Goal: Transaction & Acquisition: Download file/media

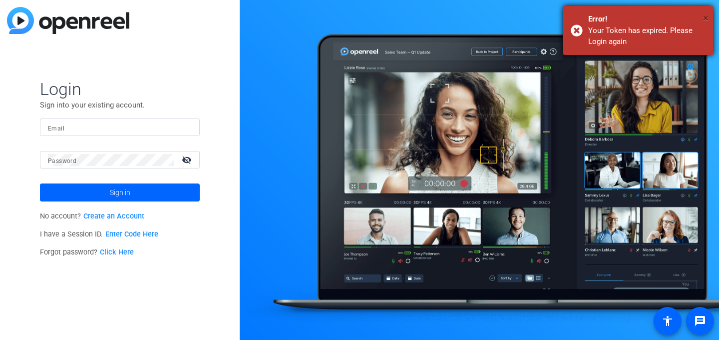
type input "[EMAIL_ADDRESS][DOMAIN_NAME]"
click at [707, 17] on span "×" at bounding box center [705, 18] width 5 height 12
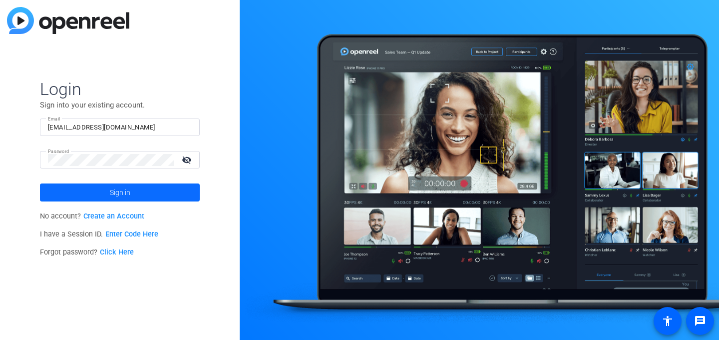
click at [97, 189] on span at bounding box center [120, 192] width 160 height 24
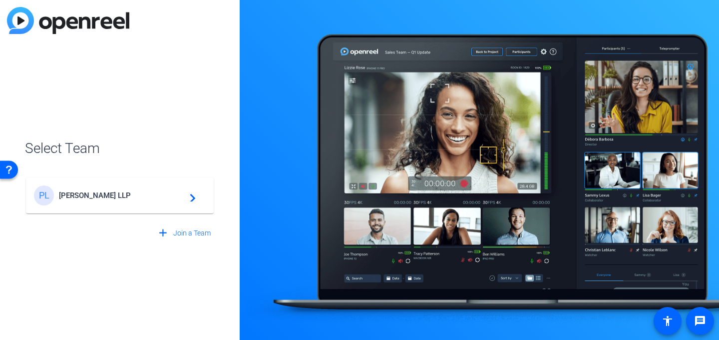
click at [97, 189] on div "[PERSON_NAME] LLP navigate_next" at bounding box center [120, 195] width 172 height 20
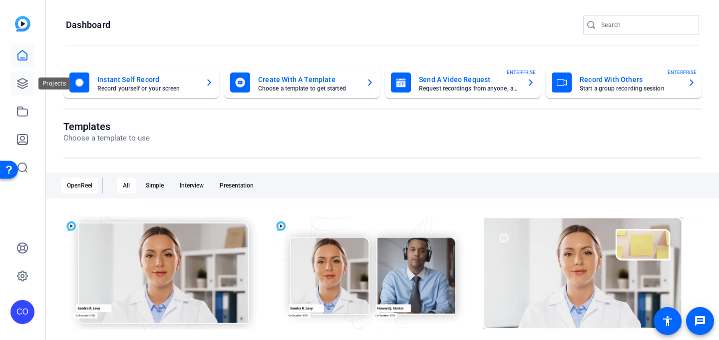
click at [16, 84] on icon at bounding box center [22, 83] width 12 height 12
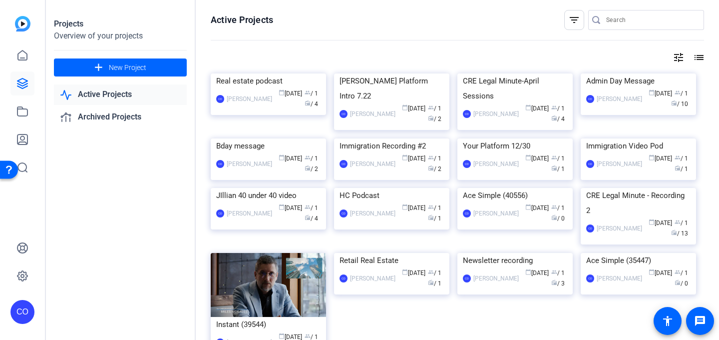
click at [255, 88] on div "Real estate podcast" at bounding box center [268, 80] width 104 height 15
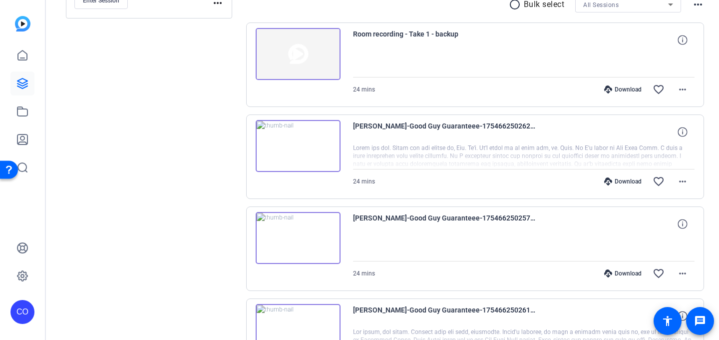
scroll to position [195, 0]
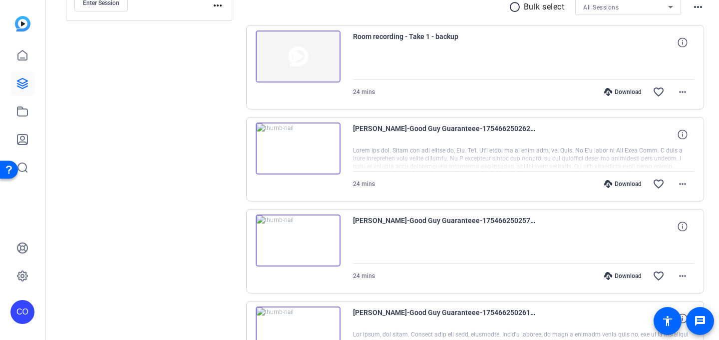
click at [298, 53] on img at bounding box center [298, 56] width 85 height 52
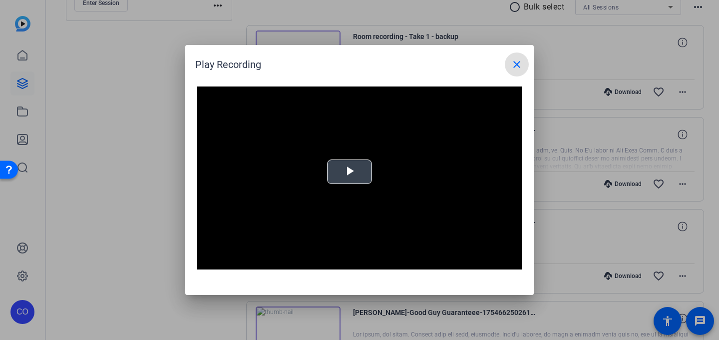
click at [350, 172] on span "Video Player" at bounding box center [350, 172] width 0 height 0
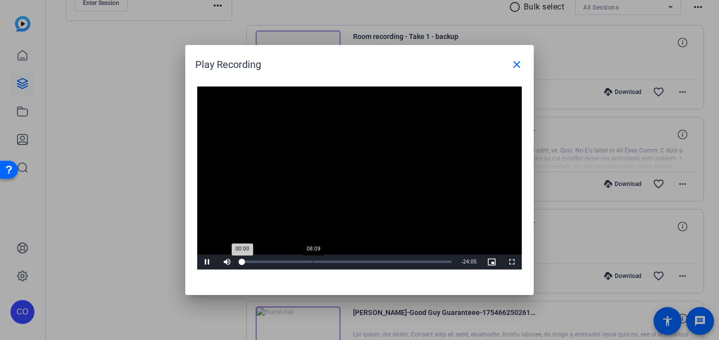
click at [319, 261] on div "Loaded : 1.36% 08:09 00:00" at bounding box center [346, 261] width 209 height 2
click at [359, 258] on div "Loaded : 39.87% 13:27 08:51" at bounding box center [346, 261] width 219 height 15
click at [385, 258] on div "Loaded : 56.46% 16:23 13:27" at bounding box center [346, 261] width 219 height 15
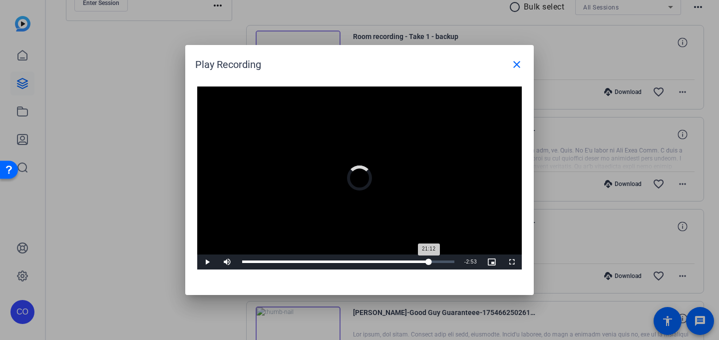
click at [429, 261] on div "Loaded : 68.20% 21:12 21:12" at bounding box center [348, 261] width 212 height 2
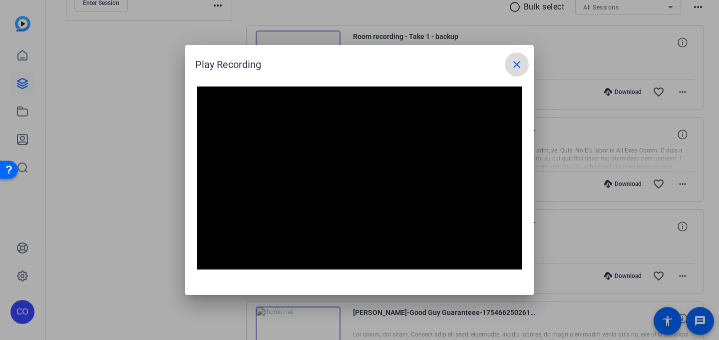
click at [518, 64] on mat-icon "close" at bounding box center [517, 64] width 12 height 12
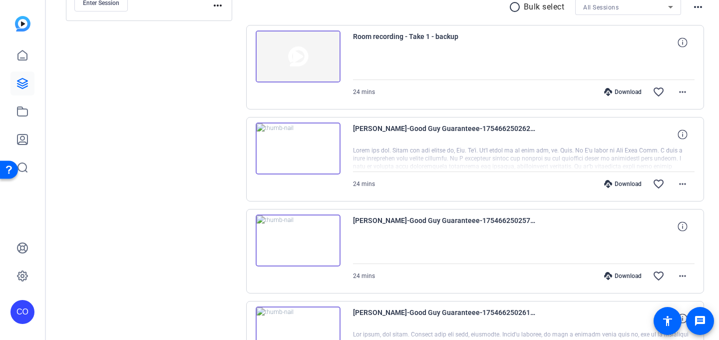
click at [300, 148] on img at bounding box center [298, 148] width 85 height 52
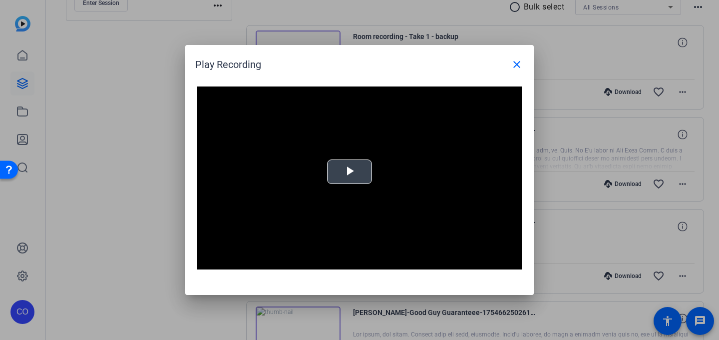
click at [350, 172] on span "Video Player" at bounding box center [350, 172] width 0 height 0
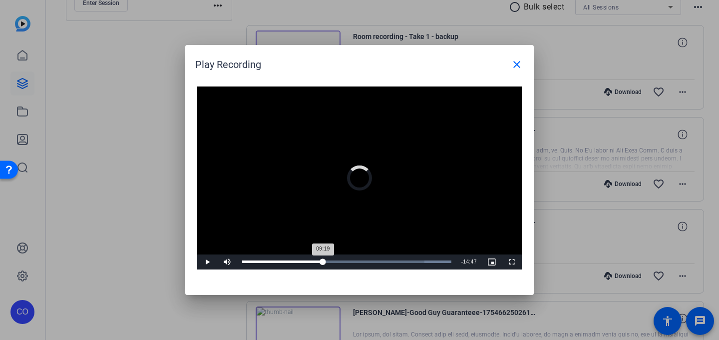
click at [323, 261] on div "Loaded : 100.00% 09:15 09:19" at bounding box center [346, 261] width 209 height 2
click at [376, 261] on div "Loaded : 100.00% 15:21 09:20" at bounding box center [346, 261] width 209 height 2
click at [301, 261] on div "Loaded : 100.00% 06:41 06:41" at bounding box center [346, 261] width 209 height 2
click at [279, 261] on div "Loaded : 100.00% 04:15 04:15" at bounding box center [346, 261] width 209 height 2
click at [513, 62] on mat-icon "close" at bounding box center [517, 64] width 12 height 12
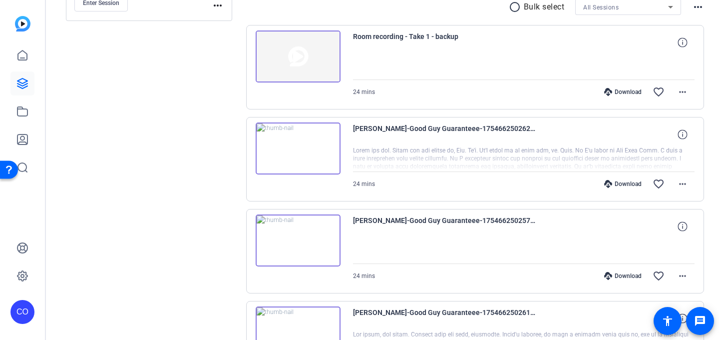
scroll to position [218, 0]
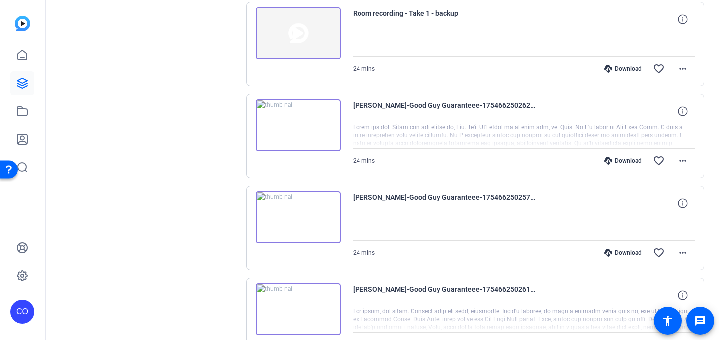
click at [296, 216] on img at bounding box center [298, 217] width 85 height 52
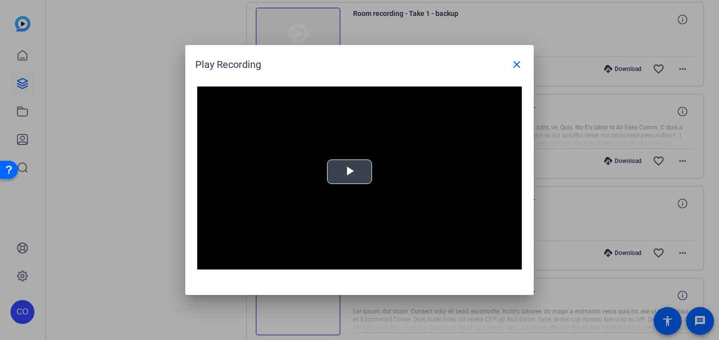
click at [350, 172] on span "Video Player" at bounding box center [350, 172] width 0 height 0
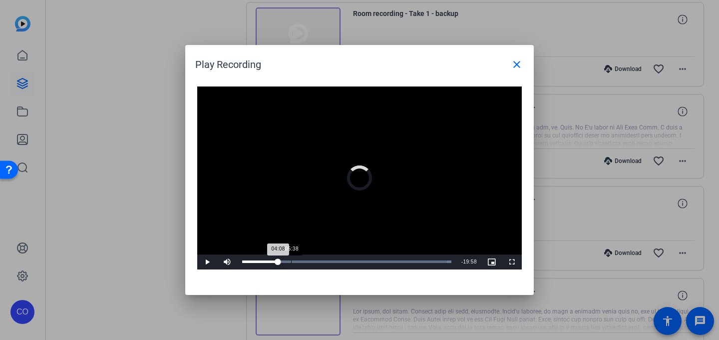
drag, startPoint x: 278, startPoint y: 263, endPoint x: 320, endPoint y: 263, distance: 42.0
click at [319, 263] on div "Loaded : 100.00% 05:38 04:08" at bounding box center [346, 261] width 219 height 15
click at [340, 259] on div "Loaded : 100.00% 11:16 08:48" at bounding box center [346, 261] width 219 height 15
click at [385, 253] on video "Video Player" at bounding box center [359, 177] width 325 height 183
click at [385, 259] on div "Loaded : 100.00% 16:27 11:20" at bounding box center [346, 261] width 219 height 15
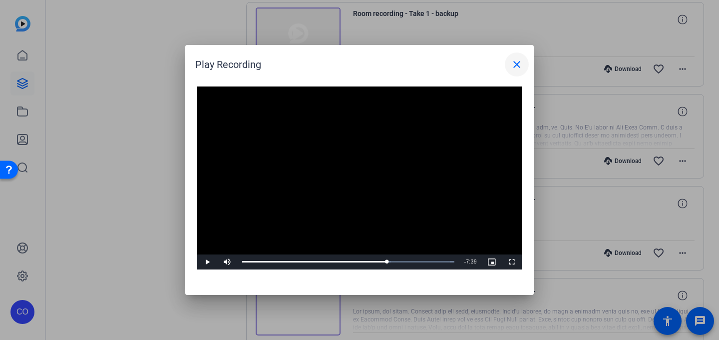
click at [516, 66] on mat-icon "close" at bounding box center [517, 64] width 12 height 12
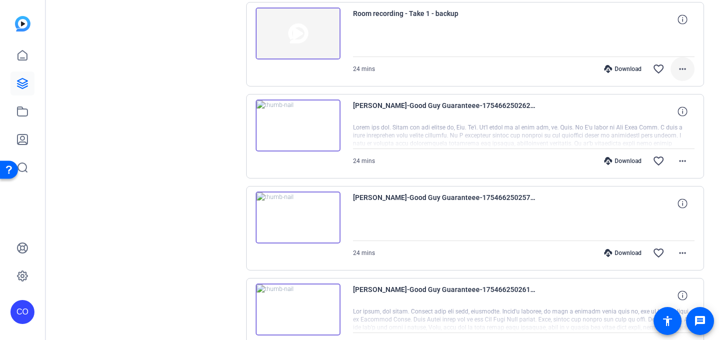
click at [685, 68] on mat-icon "more_horiz" at bounding box center [683, 69] width 12 height 12
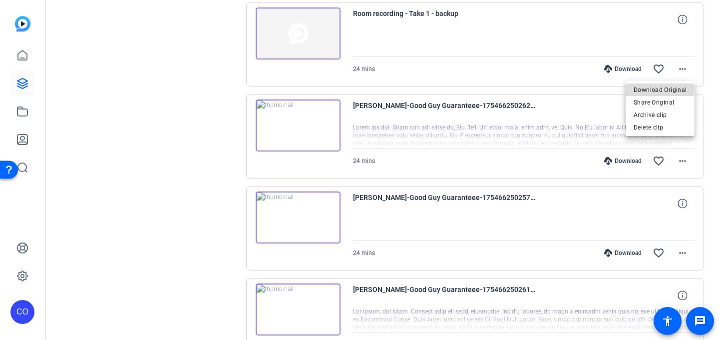
click at [656, 88] on span "Download Original" at bounding box center [660, 90] width 53 height 12
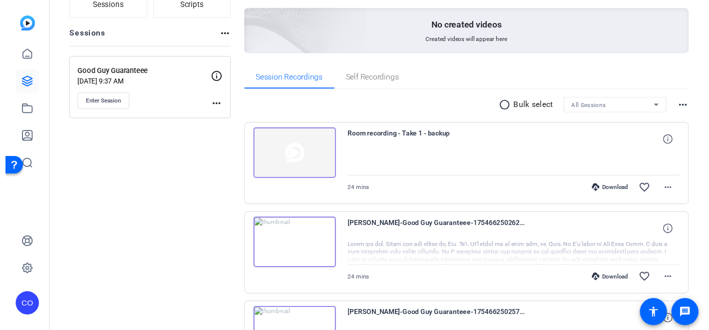
scroll to position [0, 0]
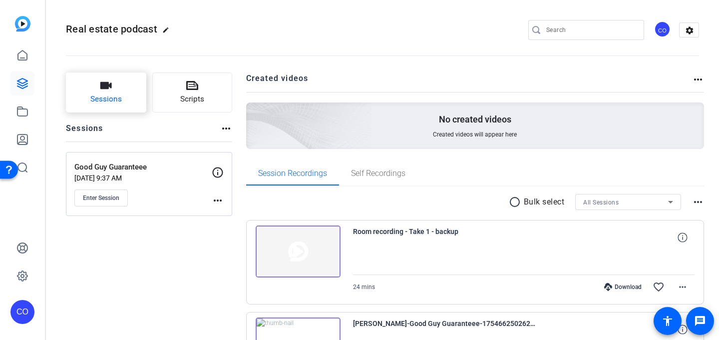
click at [102, 98] on span "Sessions" at bounding box center [105, 98] width 31 height 11
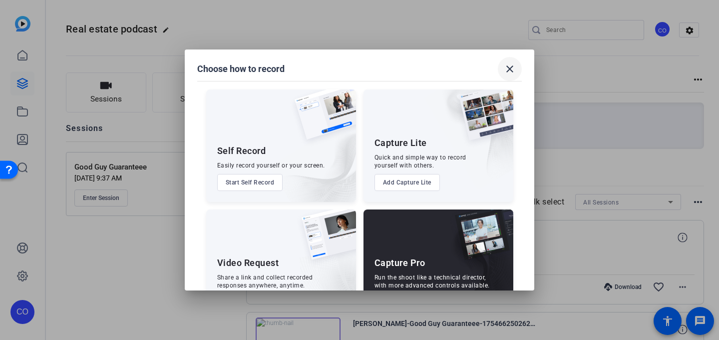
click at [509, 75] on span at bounding box center [510, 69] width 24 height 24
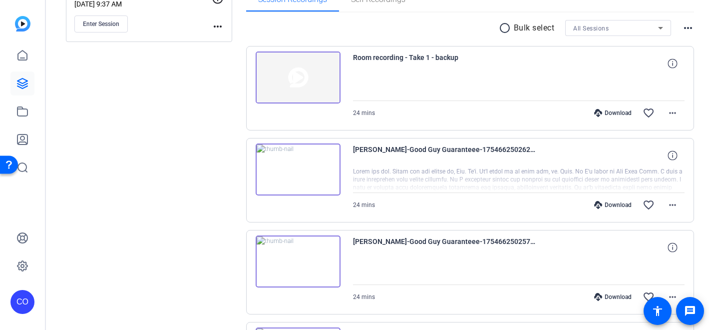
scroll to position [171, 0]
